Goal: Transaction & Acquisition: Purchase product/service

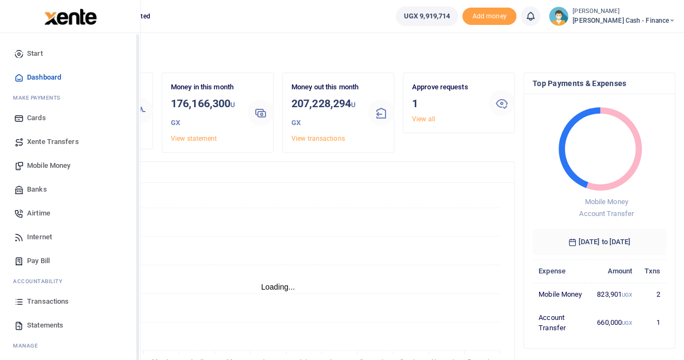
scroll to position [9, 9]
click at [46, 166] on span "Mobile Money" at bounding box center [48, 165] width 43 height 11
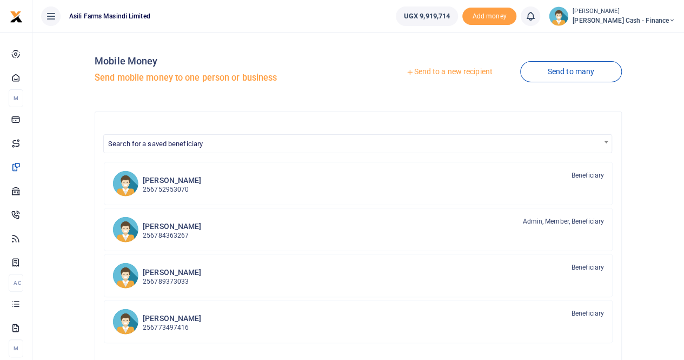
click at [441, 72] on link "Send to a new recipient" at bounding box center [449, 71] width 141 height 19
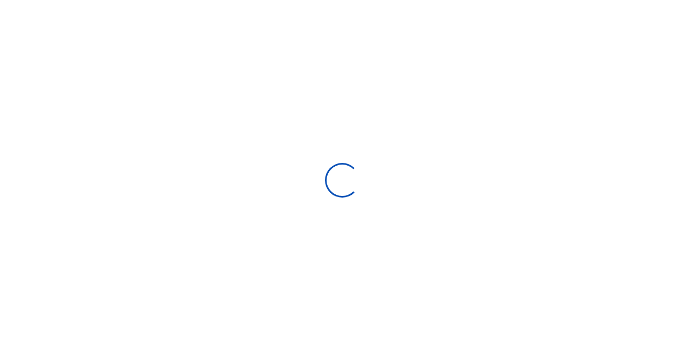
select select
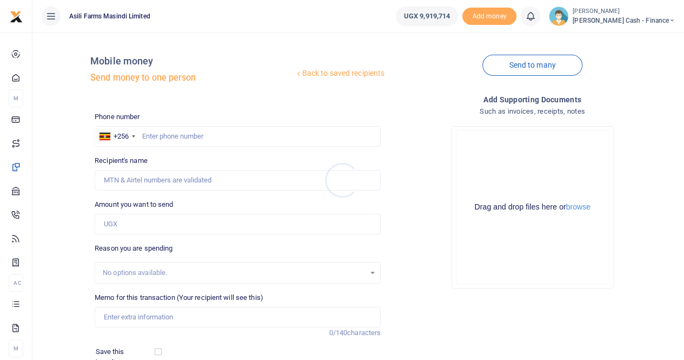
click at [152, 139] on div at bounding box center [342, 180] width 684 height 360
click at [150, 136] on input "text" at bounding box center [238, 136] width 286 height 21
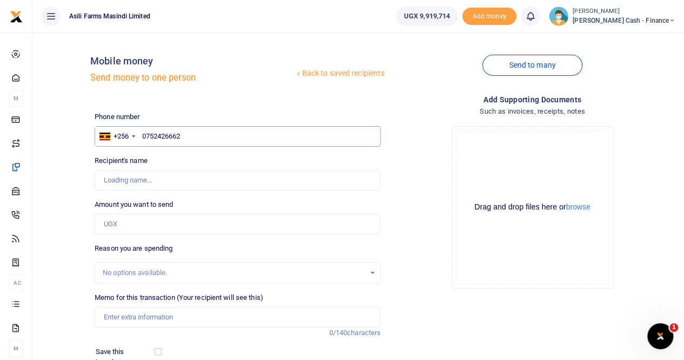
type input "0752426662"
click at [132, 315] on input "Memo for this transaction (Your recipient will see this)" at bounding box center [238, 317] width 286 height 21
type input "Payme"
type input "Sisye Mubakali"
type input "Payment to"
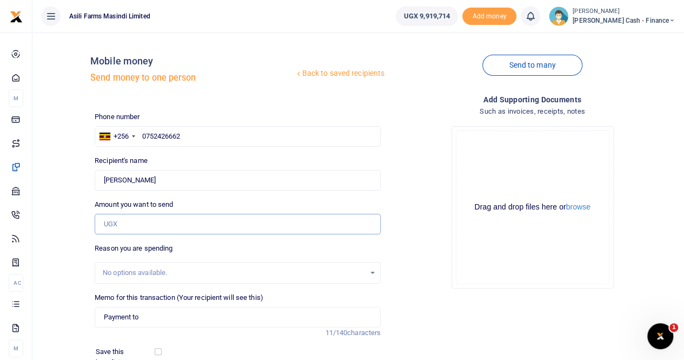
click at [113, 223] on input "Amount you want to send" at bounding box center [238, 224] width 286 height 21
type input "100,000"
click at [153, 321] on input "Payment to" at bounding box center [238, 317] width 286 height 21
drag, startPoint x: 101, startPoint y: 177, endPoint x: 155, endPoint y: 178, distance: 54.1
click at [155, 178] on input "Found" at bounding box center [238, 180] width 286 height 21
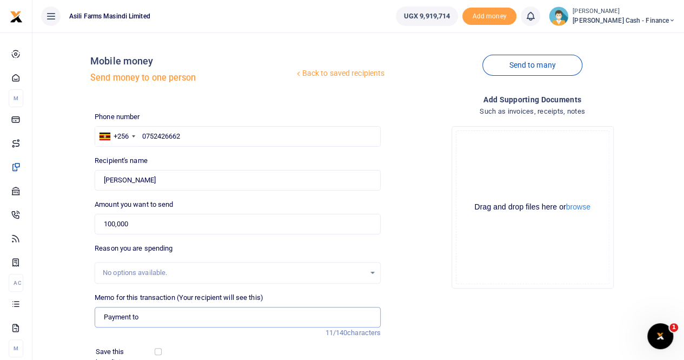
click at [161, 314] on input "Payment to" at bounding box center [238, 317] width 286 height 21
paste input "Sisye Mubakali"
click at [198, 315] on input "Payment to Sisye Mubakali" at bounding box center [238, 317] width 286 height 21
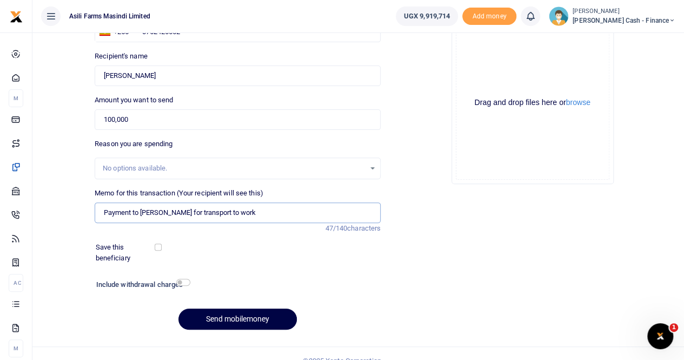
scroll to position [118, 0]
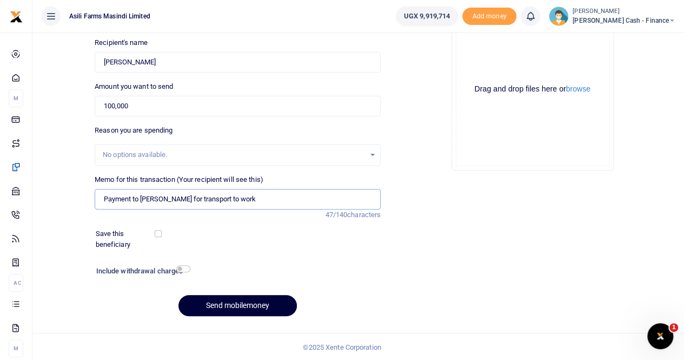
type input "Payment to Sisye Mubakali for transport to work"
click at [220, 305] on button "Send mobilemoney" at bounding box center [238, 305] width 119 height 21
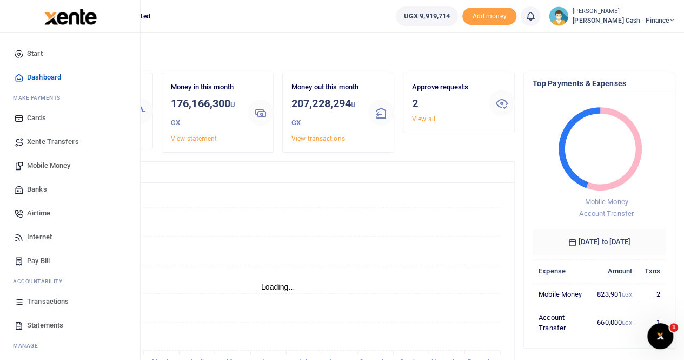
click at [66, 141] on span "Xente Transfers" at bounding box center [53, 141] width 52 height 11
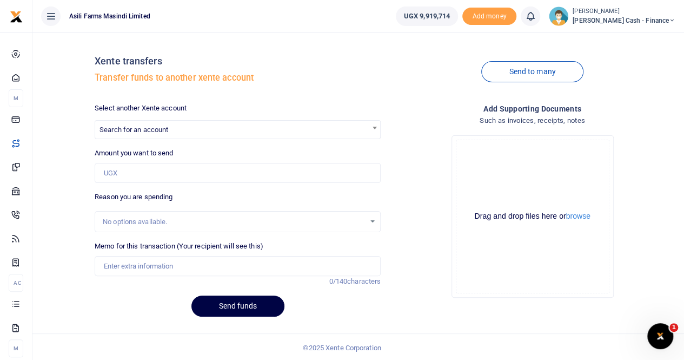
click at [162, 133] on div at bounding box center [342, 180] width 684 height 360
click at [167, 129] on span "Search for an account" at bounding box center [134, 130] width 69 height 8
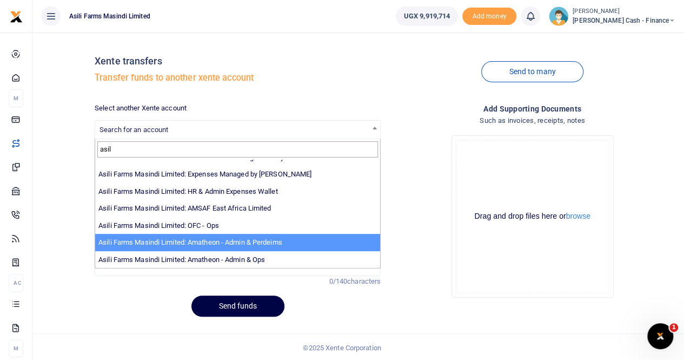
scroll to position [1, 0]
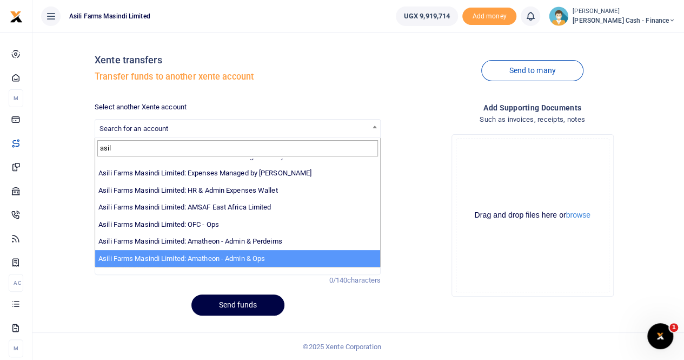
type input "asil"
select select "3989"
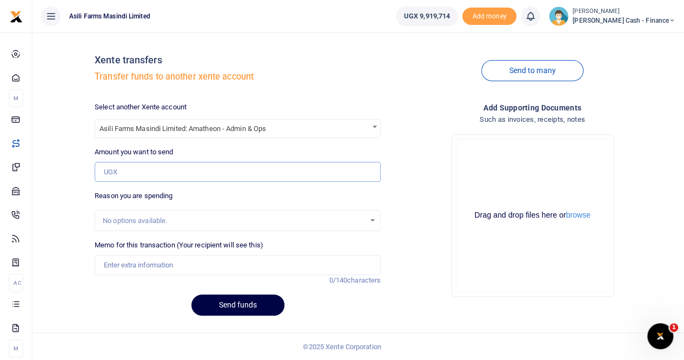
click at [129, 170] on input "Amount you want to send" at bounding box center [238, 172] width 286 height 21
click at [126, 171] on input "Amount you want to send" at bounding box center [238, 172] width 286 height 21
paste input "5,116,000"
type input "5,116,000"
click at [135, 264] on input "Memo for this transaction (Your recipient will see this)" at bounding box center [238, 265] width 286 height 21
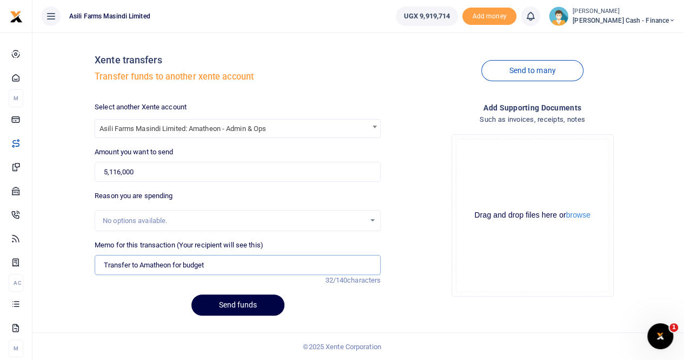
click at [218, 265] on input "Transfer to Amatheon for budget" at bounding box center [238, 265] width 286 height 21
type input "Transfer to Amatheon for budget week 40"
click at [244, 301] on button "Send funds" at bounding box center [238, 304] width 93 height 21
click at [159, 126] on span "Search for an account" at bounding box center [134, 128] width 69 height 8
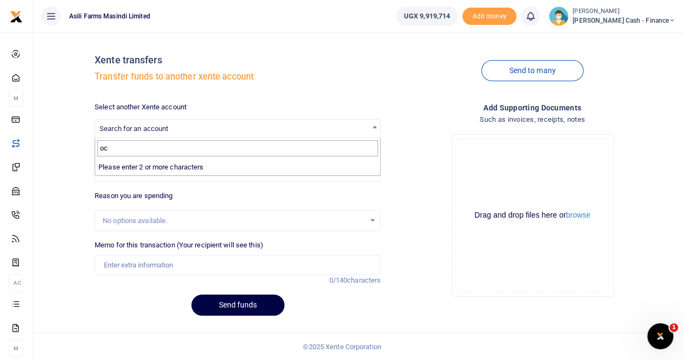
type input "o"
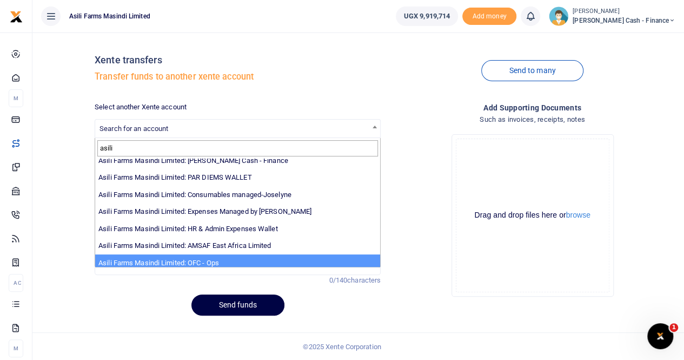
scroll to position [25, 0]
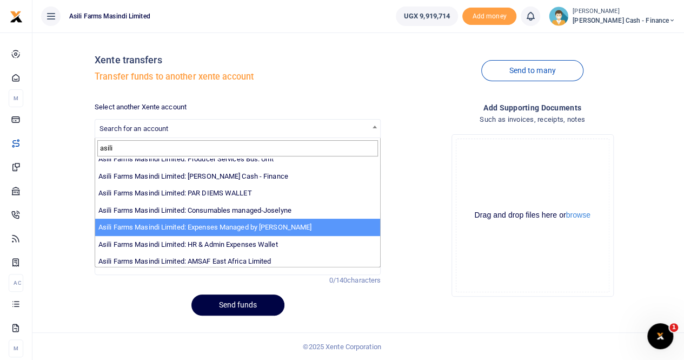
type input "asili"
select select "3438"
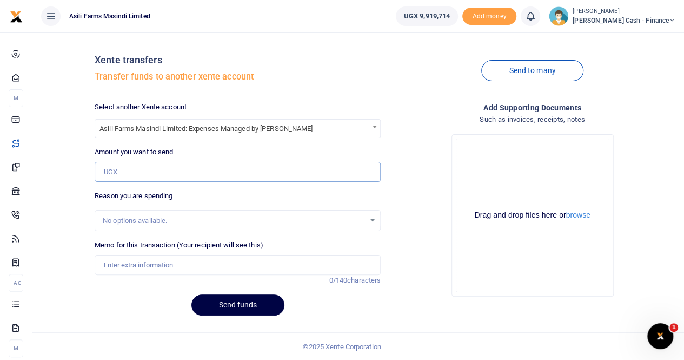
click at [126, 168] on input "Amount you want to send" at bounding box center [238, 172] width 286 height 21
click at [126, 175] on input "Amount you want to send" at bounding box center [238, 172] width 286 height 21
click at [127, 175] on input "Amount you want to send" at bounding box center [238, 172] width 286 height 21
paste input "2,825,000"
type input "2,825,000"
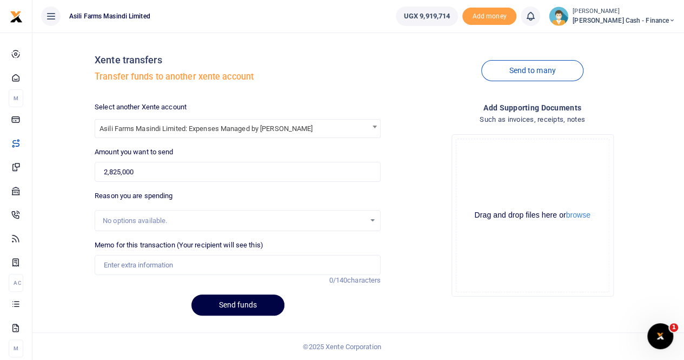
click at [133, 220] on div "No options available." at bounding box center [234, 220] width 262 height 11
click at [121, 258] on input "Memo for this transaction (Your recipient will see this)" at bounding box center [238, 265] width 286 height 21
click at [229, 264] on input "transfer to [PERSON_NAME] budget week" at bounding box center [238, 265] width 286 height 21
type input "transfer to [PERSON_NAME] budget week 40"
click at [231, 299] on button "Send funds" at bounding box center [238, 304] width 93 height 21
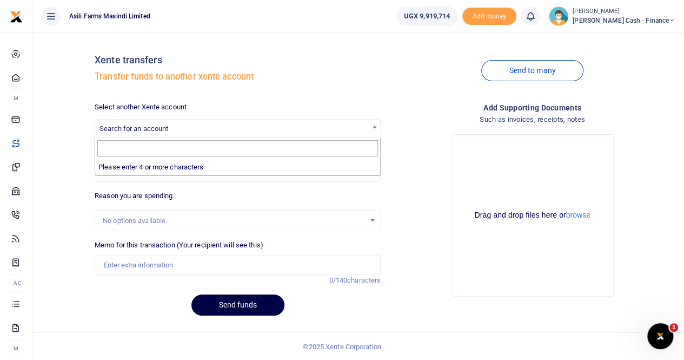
click at [110, 134] on span "Search for an account" at bounding box center [237, 128] width 285 height 17
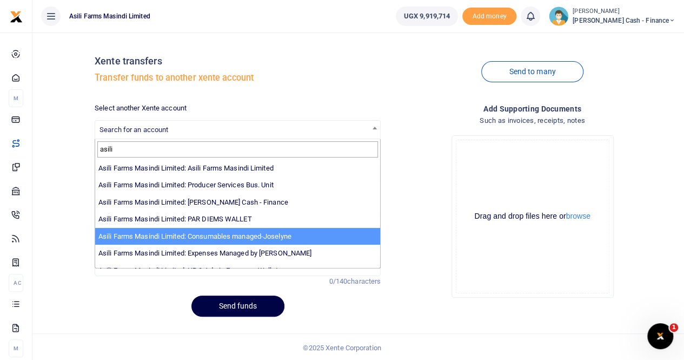
type input "asili"
select select "3435"
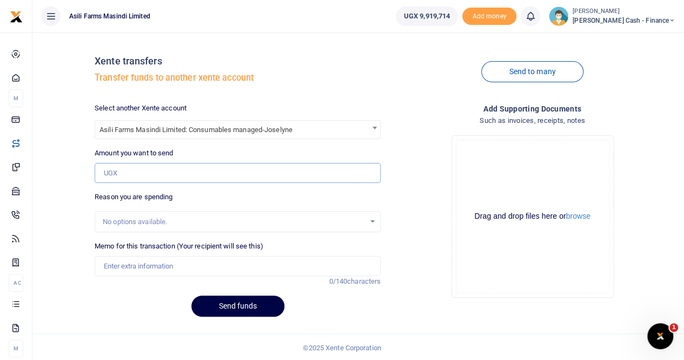
click at [111, 171] on input "Amount you want to send" at bounding box center [238, 173] width 286 height 21
paste input "22,400,000"
type input "22,400,000"
click at [136, 265] on input "Memo for this transaction (Your recipient will see this)" at bounding box center [238, 266] width 286 height 21
click at [106, 265] on input "transfer to ops" at bounding box center [238, 266] width 286 height 21
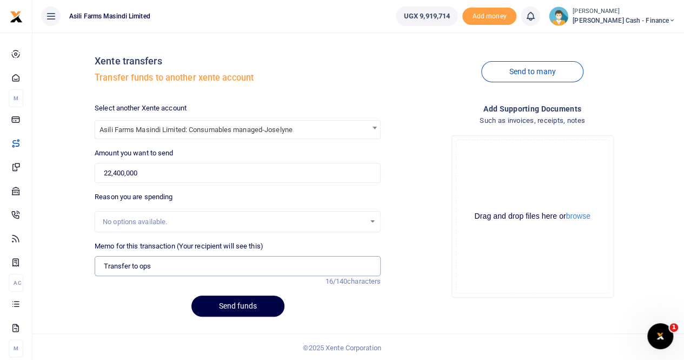
click at [180, 264] on input "Transfer to ops" at bounding box center [238, 266] width 286 height 21
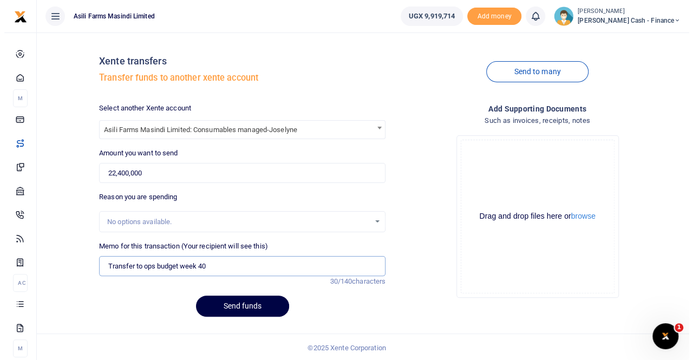
scroll to position [1, 0]
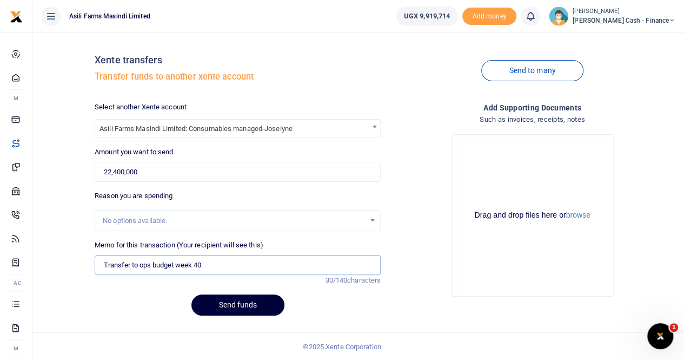
type input "Transfer to ops budget week 40"
click at [249, 307] on button "Send funds" at bounding box center [238, 304] width 93 height 21
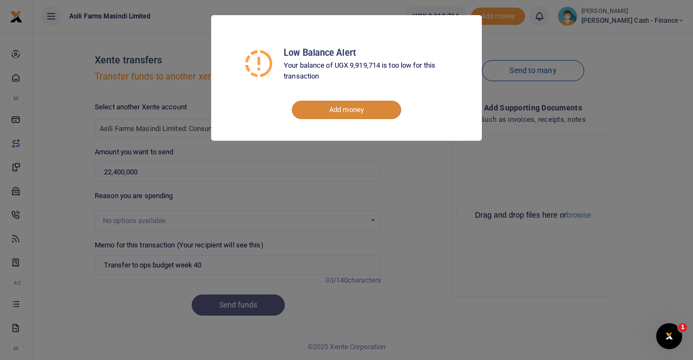
click at [352, 108] on link "Add money" at bounding box center [346, 110] width 109 height 18
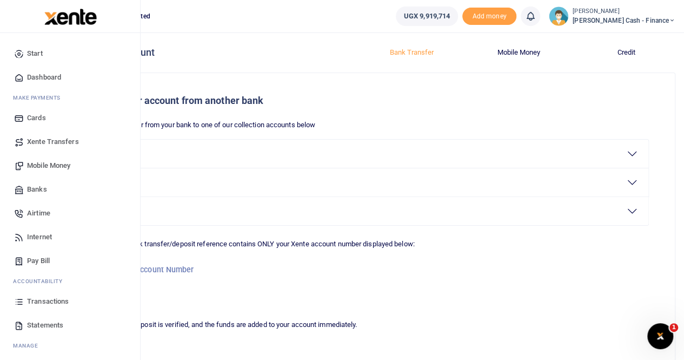
click at [52, 300] on span "Transactions" at bounding box center [48, 301] width 42 height 11
